Goal: Transaction & Acquisition: Purchase product/service

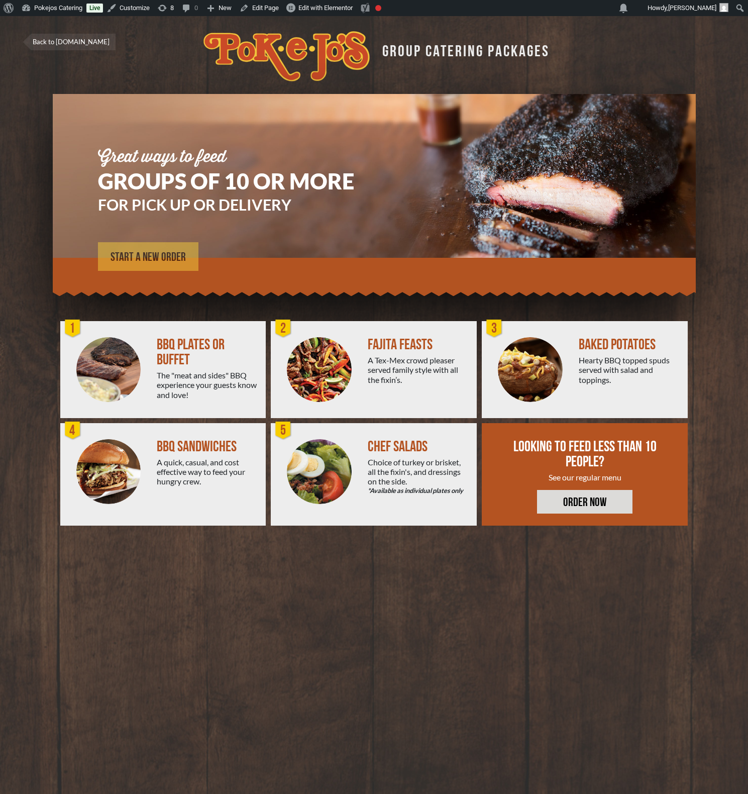
click at [148, 256] on span "START A NEW ORDER" at bounding box center [148, 257] width 75 height 12
click at [148, 261] on span "START A NEW ORDER" at bounding box center [148, 257] width 75 height 12
click at [141, 255] on span "START A NEW ORDER" at bounding box center [148, 257] width 75 height 12
